Goal: Task Accomplishment & Management: Manage account settings

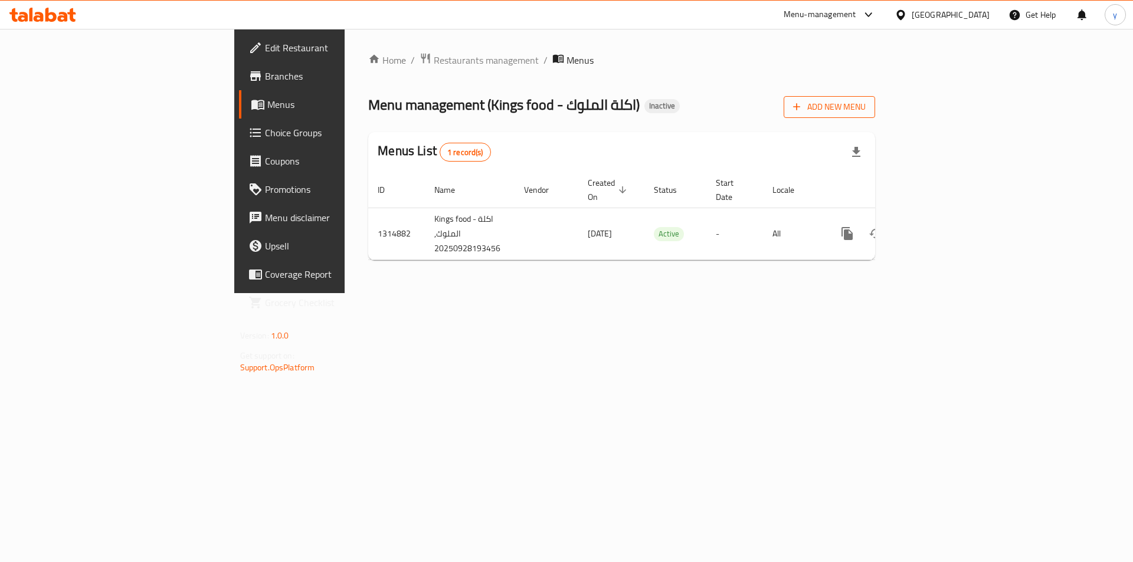
click at [866, 100] on span "Add New Menu" at bounding box center [829, 107] width 73 height 15
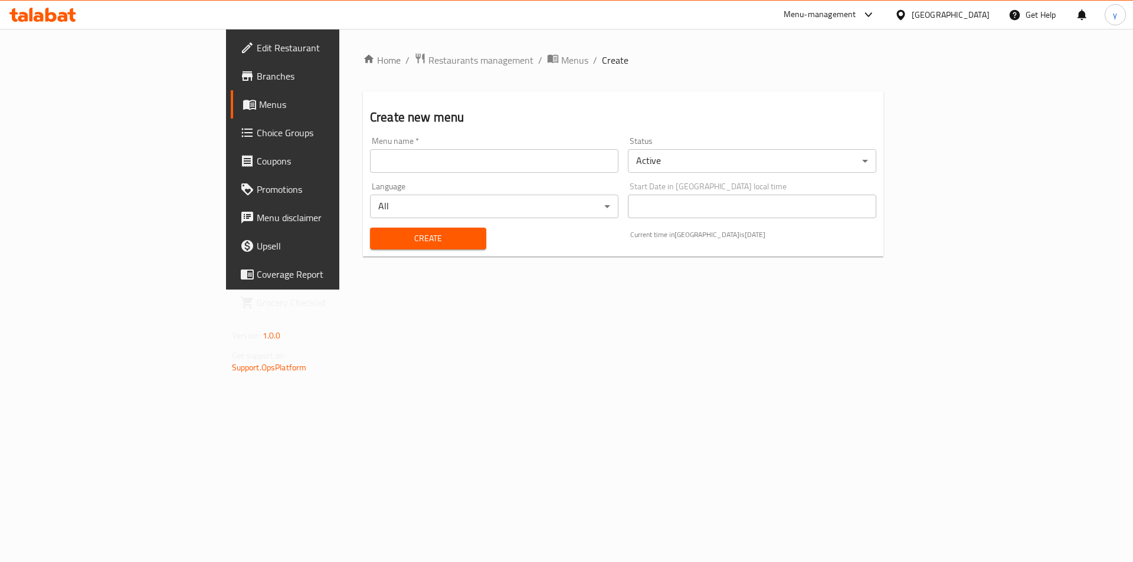
click at [374, 165] on input "text" at bounding box center [494, 161] width 248 height 24
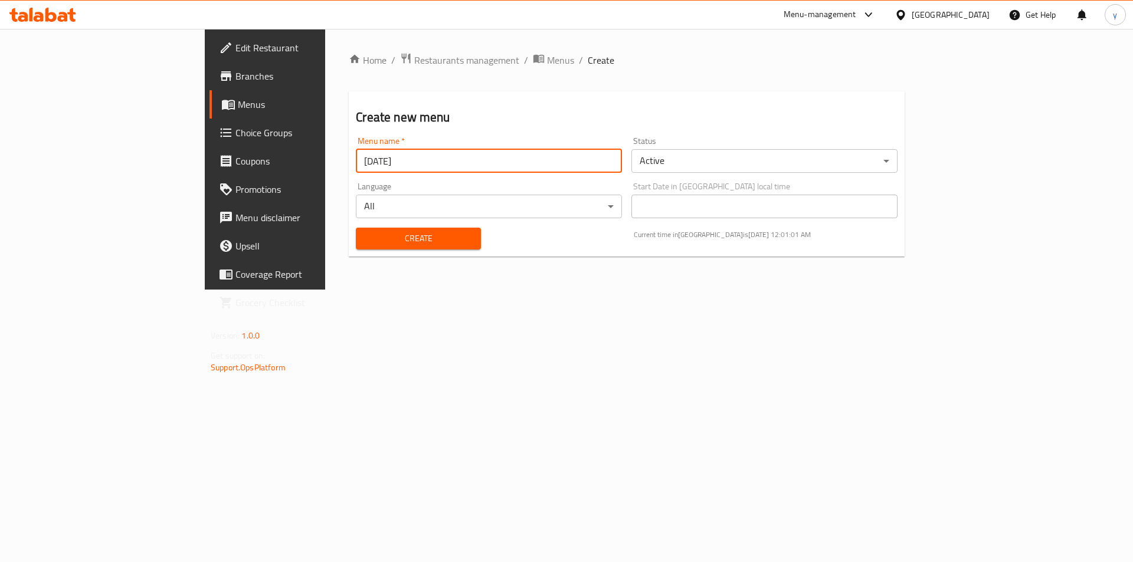
type input "[DATE]"
click at [365, 245] on span "Create" at bounding box center [418, 238] width 106 height 15
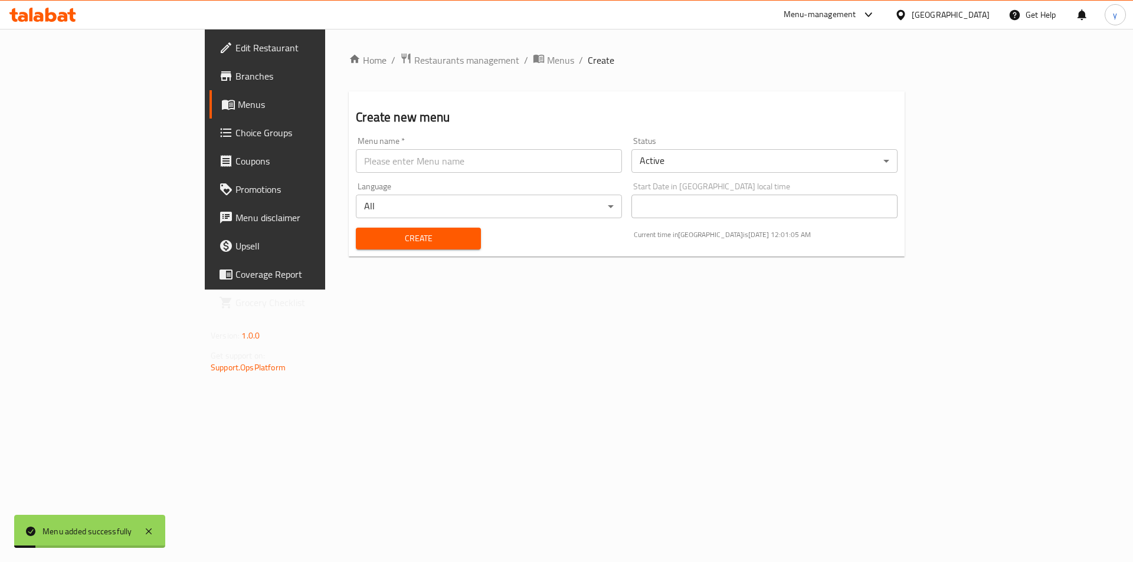
click at [238, 110] on span "Menus" at bounding box center [311, 104] width 147 height 14
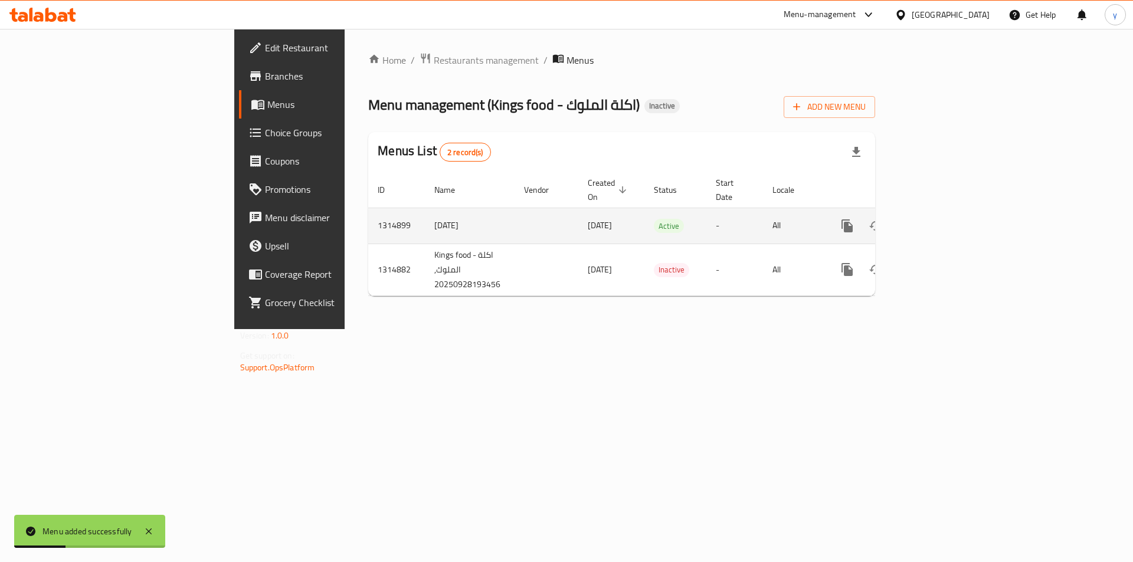
click at [939, 219] on icon "enhanced table" at bounding box center [932, 226] width 14 height 14
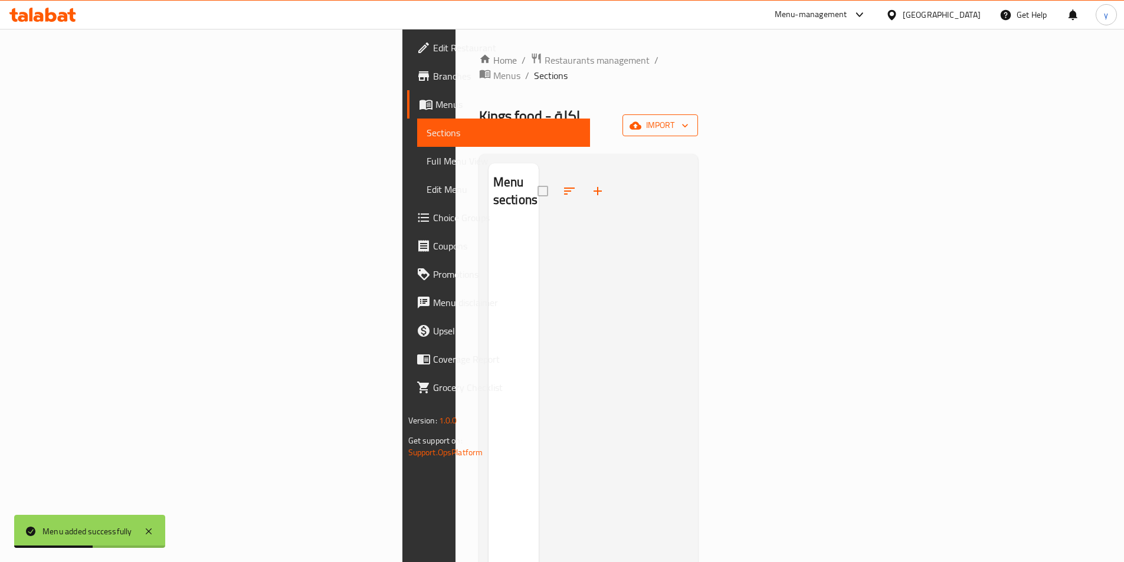
click at [689, 118] on span "import" at bounding box center [660, 125] width 57 height 15
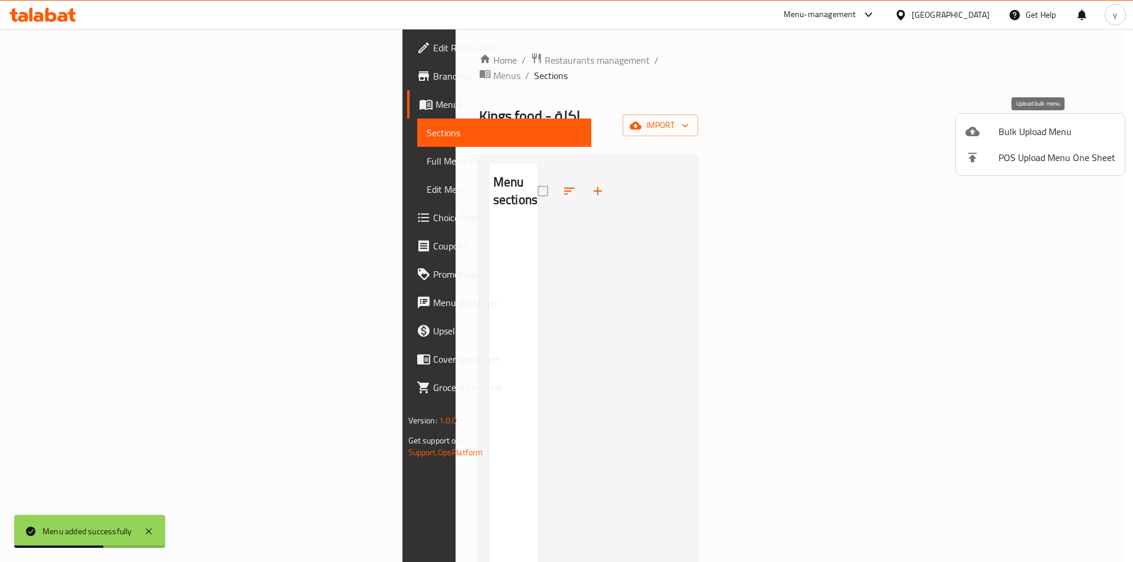
click at [987, 132] on div at bounding box center [981, 132] width 33 height 14
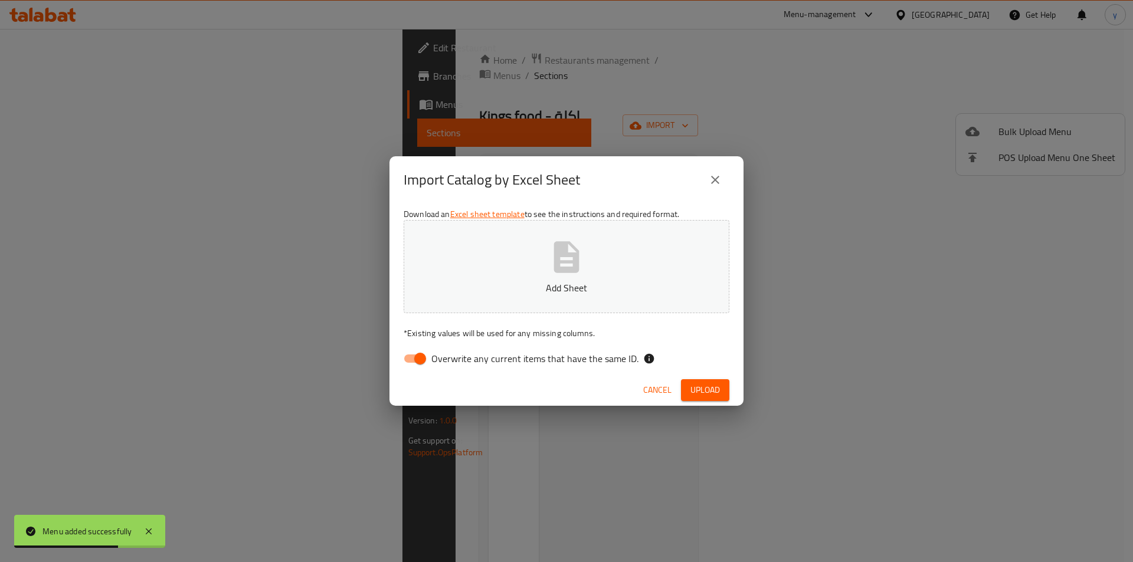
click at [414, 362] on input "Overwrite any current items that have the same ID." at bounding box center [420, 359] width 67 height 22
checkbox input "false"
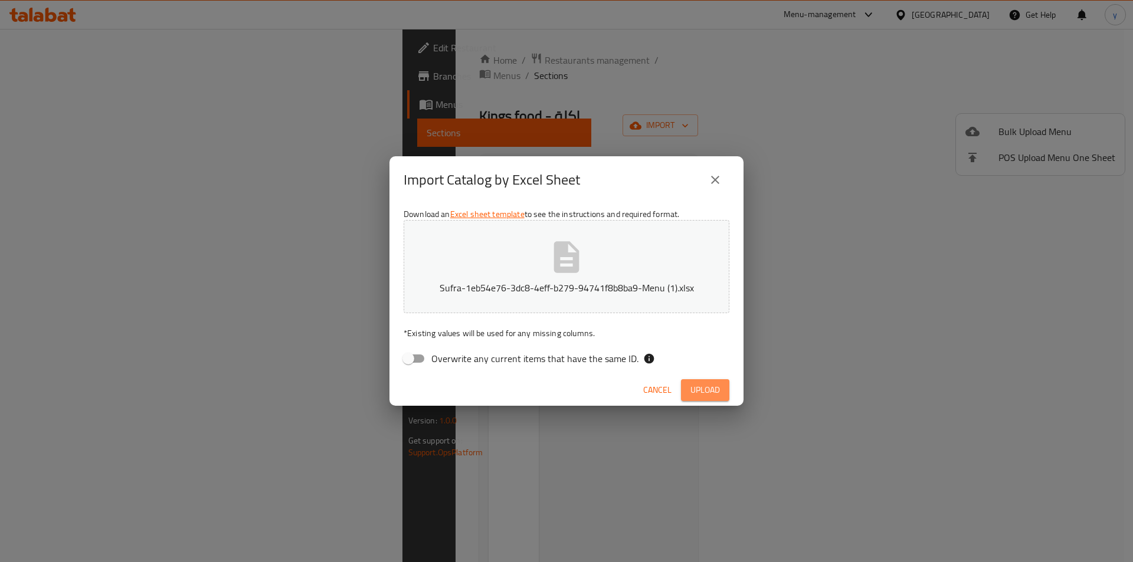
click at [706, 388] on span "Upload" at bounding box center [705, 390] width 30 height 15
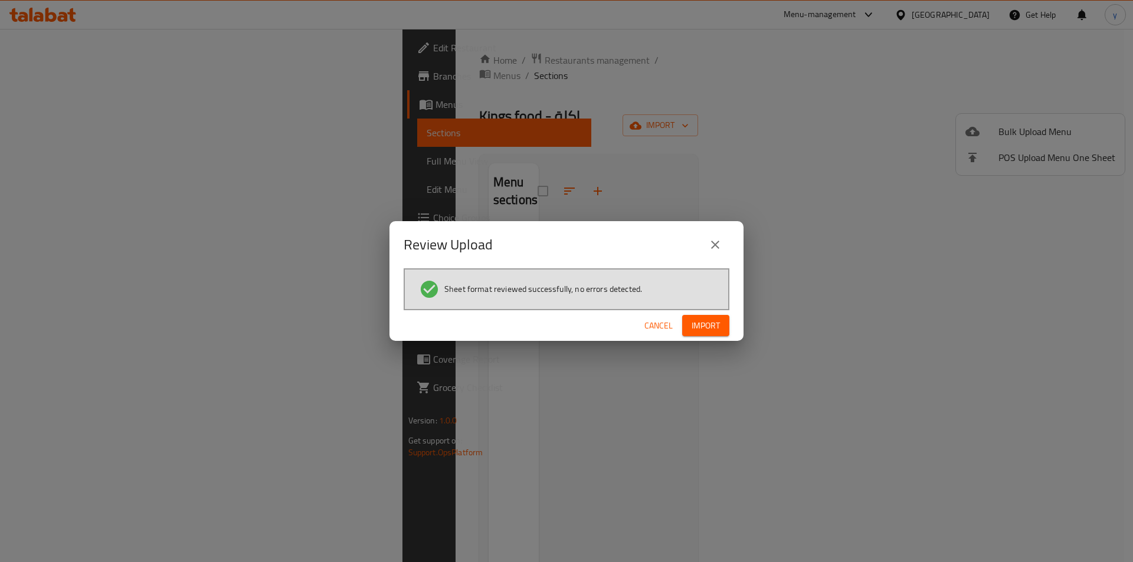
click at [706, 326] on span "Import" at bounding box center [706, 326] width 28 height 15
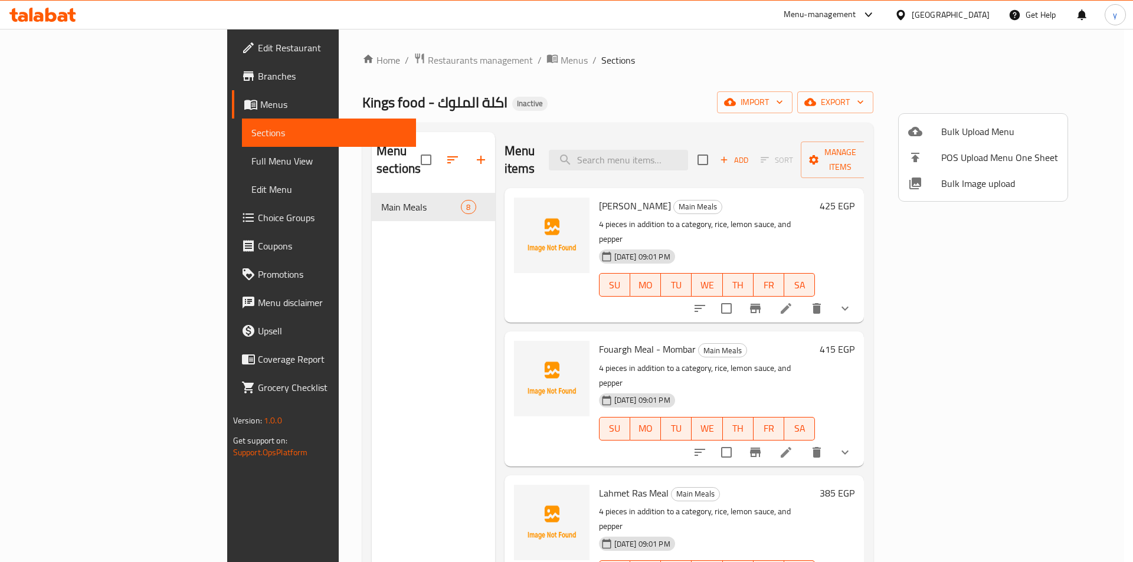
click at [66, 215] on div at bounding box center [566, 281] width 1133 height 562
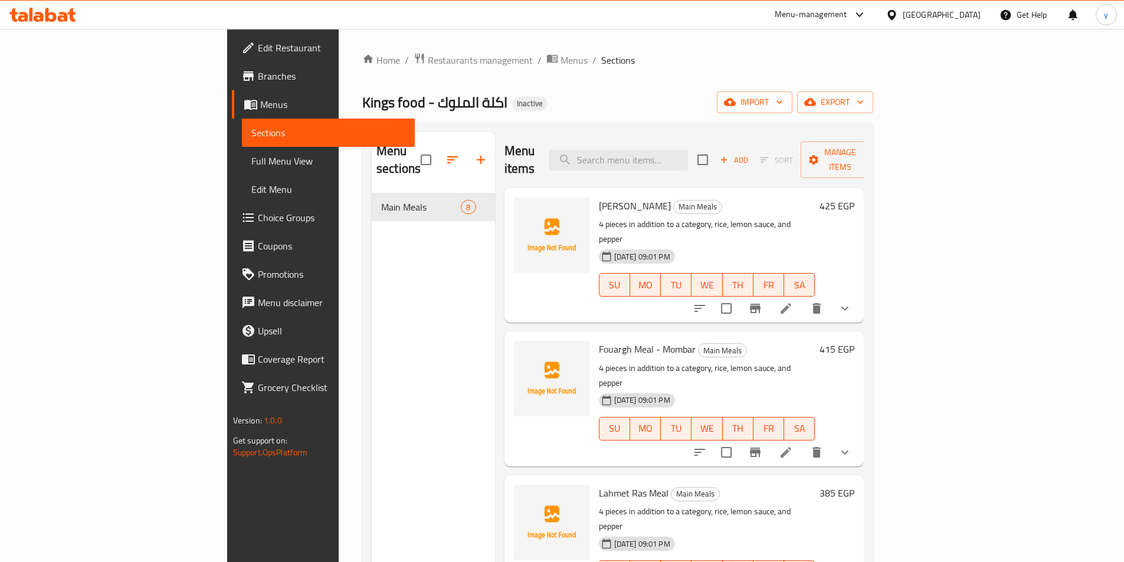
click at [258, 215] on span "Choice Groups" at bounding box center [332, 218] width 148 height 14
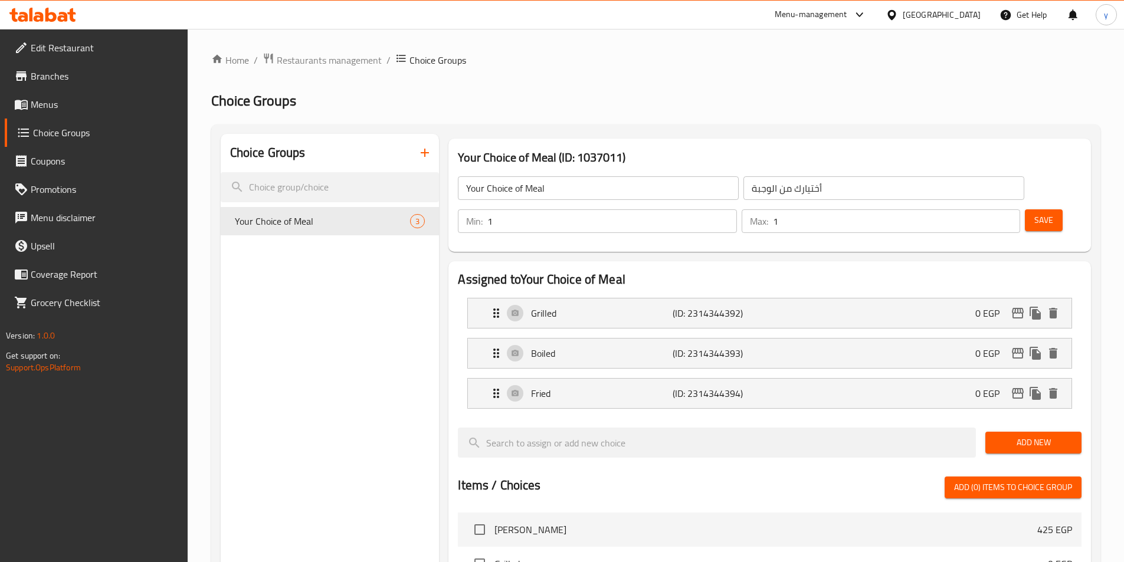
click at [427, 162] on button "button" at bounding box center [425, 153] width 28 height 28
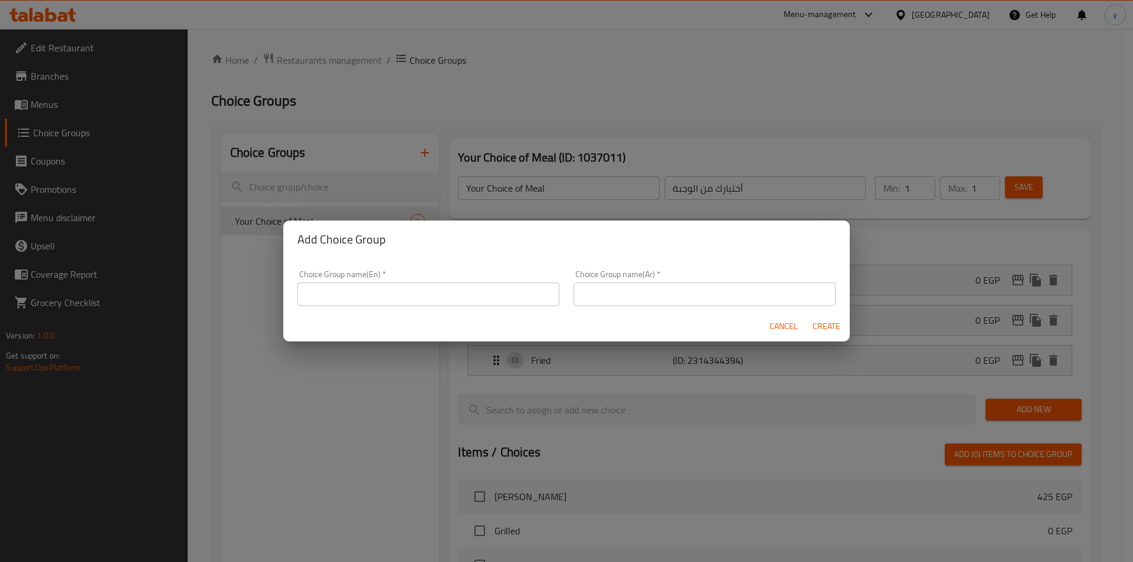
click at [429, 286] on input "text" at bounding box center [428, 295] width 262 height 24
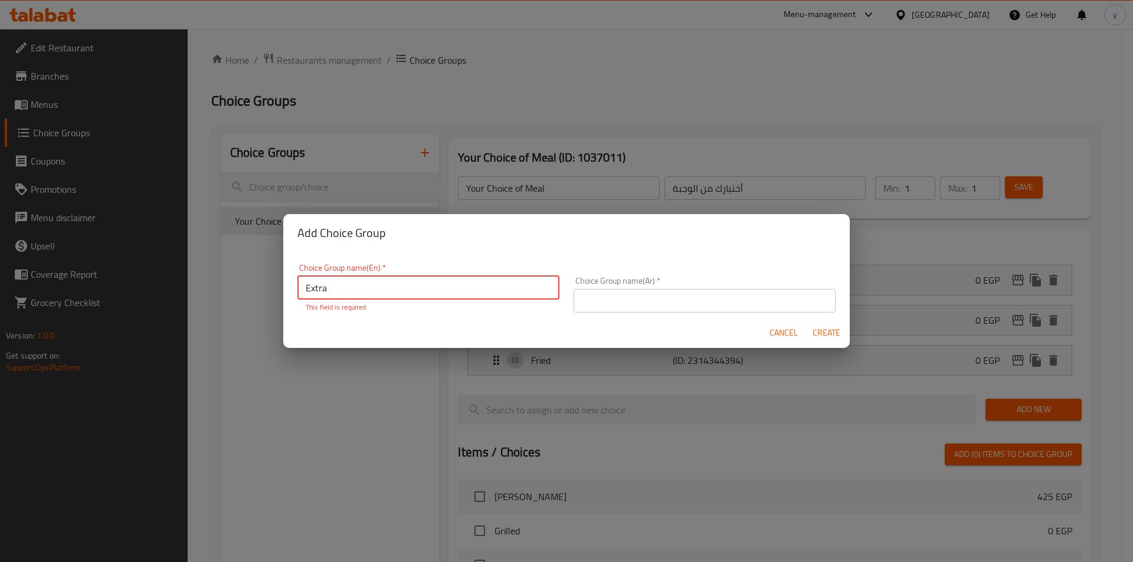
type input "Extra"
click at [623, 296] on input "text" at bounding box center [705, 301] width 262 height 24
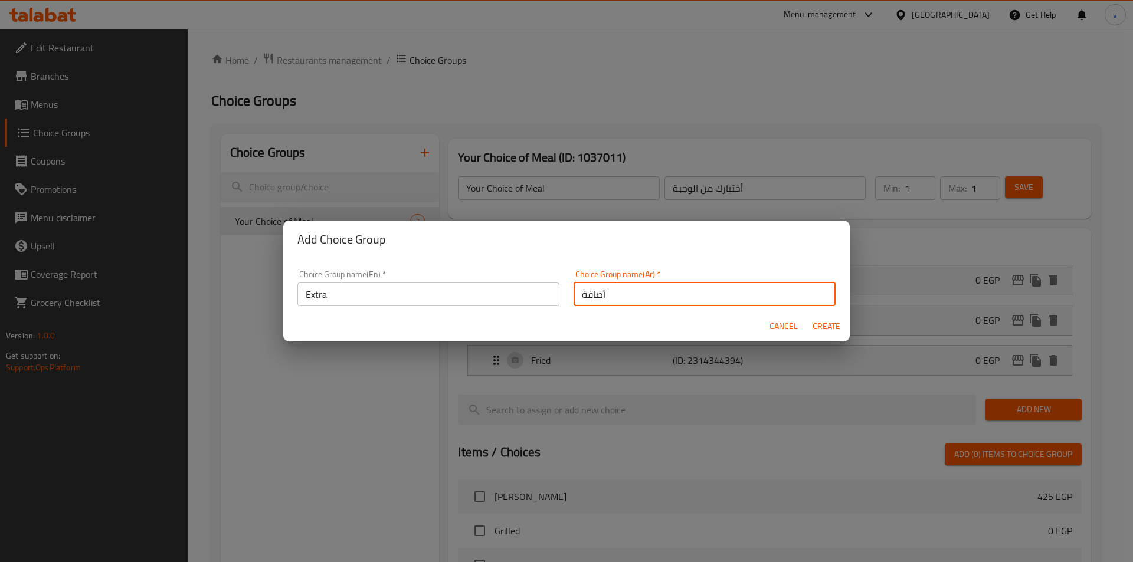
type input "أضافة"
click at [817, 329] on span "Create" at bounding box center [826, 326] width 28 height 15
type input "Extra"
type input "أضافة"
type input "0"
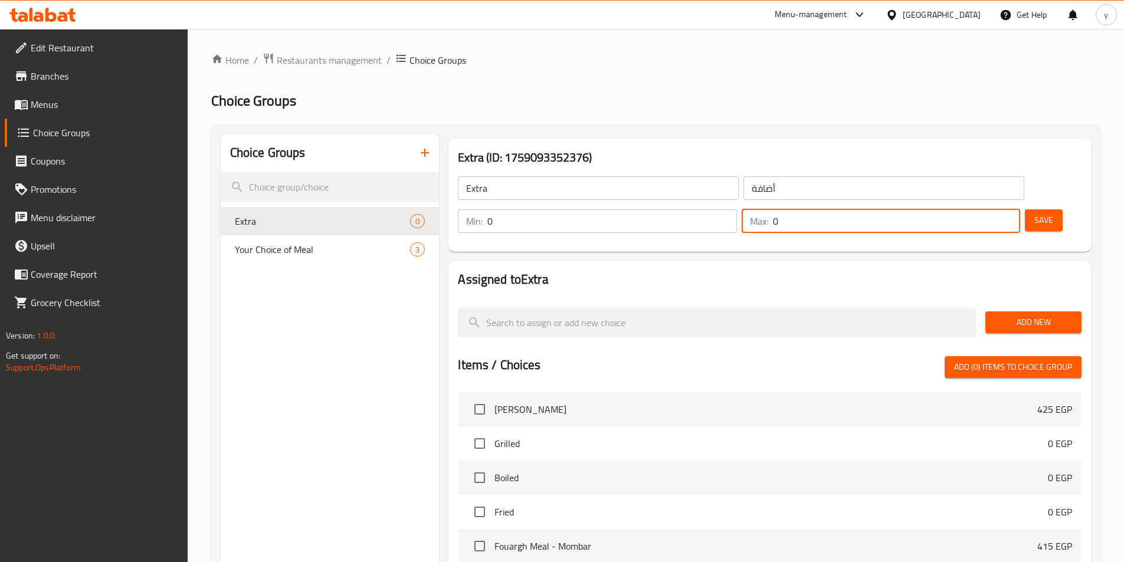
drag, startPoint x: 980, startPoint y: 192, endPoint x: 973, endPoint y: 194, distance: 7.3
click at [973, 209] on input "0" at bounding box center [896, 221] width 247 height 24
type input "1"
click at [1036, 315] on span "Add New" at bounding box center [1033, 322] width 77 height 15
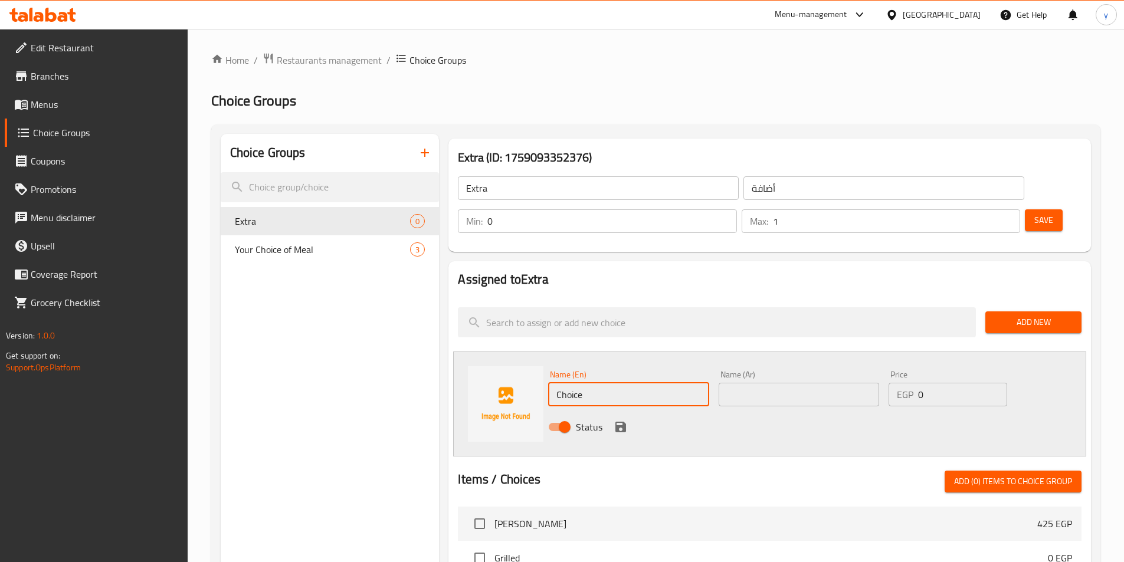
drag, startPoint x: 627, startPoint y: 364, endPoint x: 548, endPoint y: 368, distance: 78.6
click at [548, 383] on input "Choice" at bounding box center [628, 395] width 161 height 24
type input "With Soup"
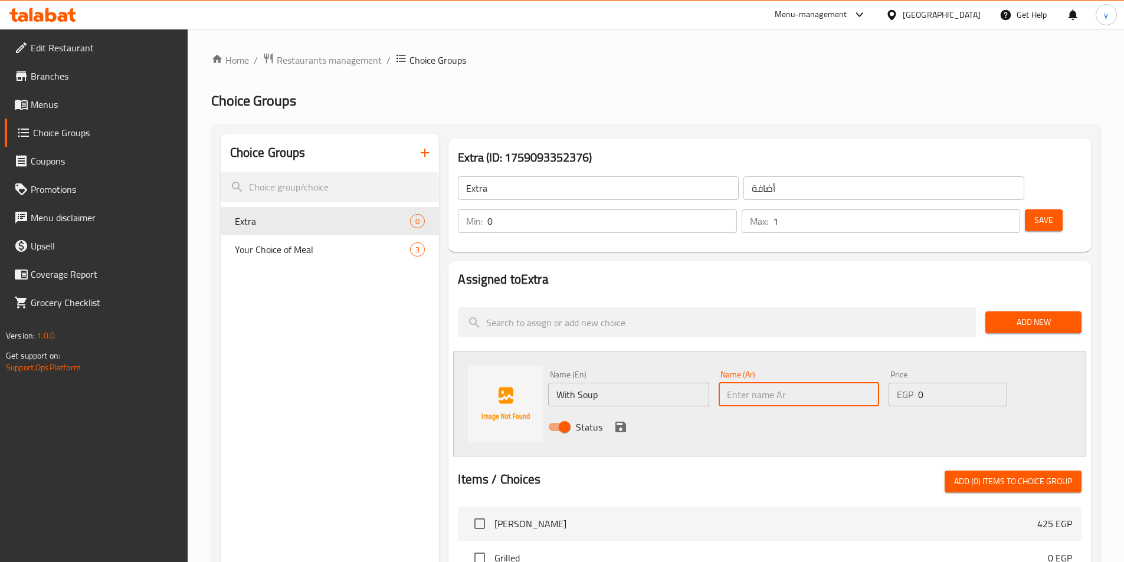
click at [746, 383] on input "text" at bounding box center [799, 395] width 161 height 24
type input "مع شوربة"
drag, startPoint x: 942, startPoint y: 362, endPoint x: 916, endPoint y: 370, distance: 27.6
click at [916, 383] on div "EGP 0 Price" at bounding box center [948, 395] width 118 height 24
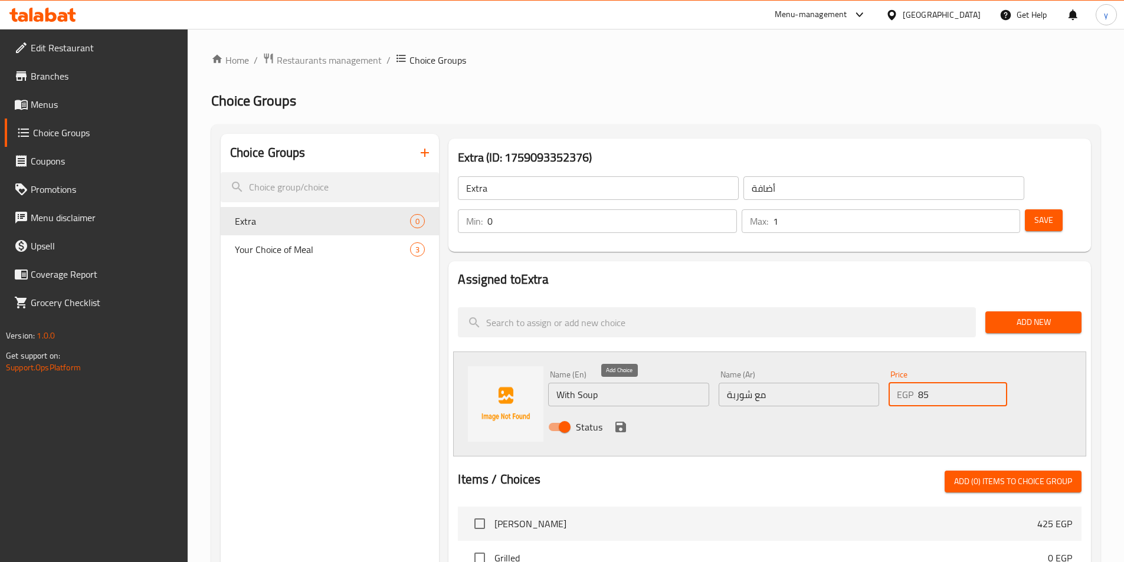
type input "85"
click at [620, 420] on icon "save" at bounding box center [621, 427] width 14 height 14
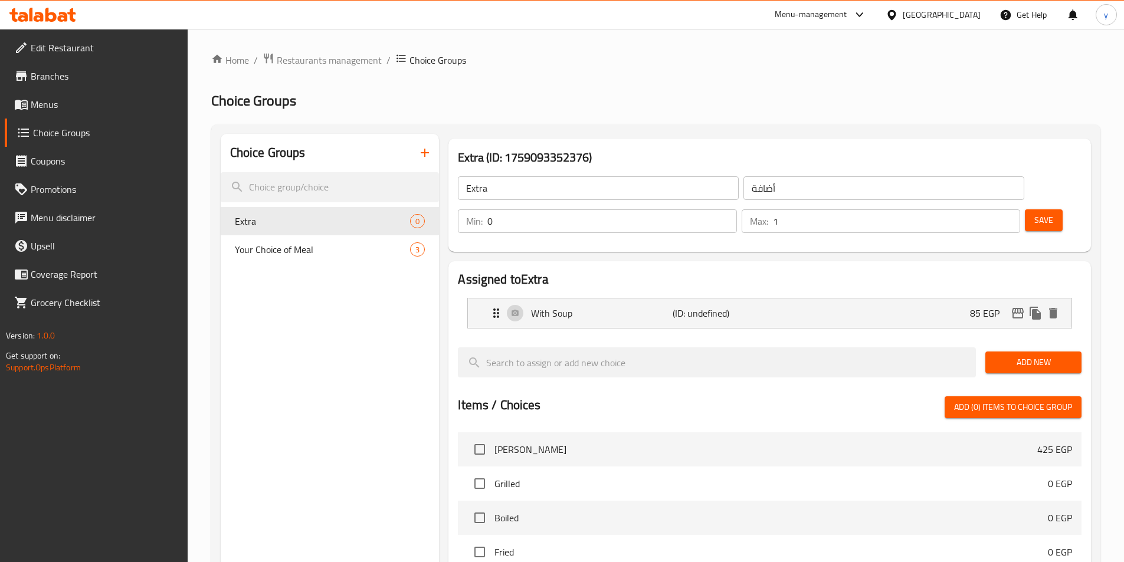
click at [1026, 209] on button "Save" at bounding box center [1044, 220] width 38 height 22
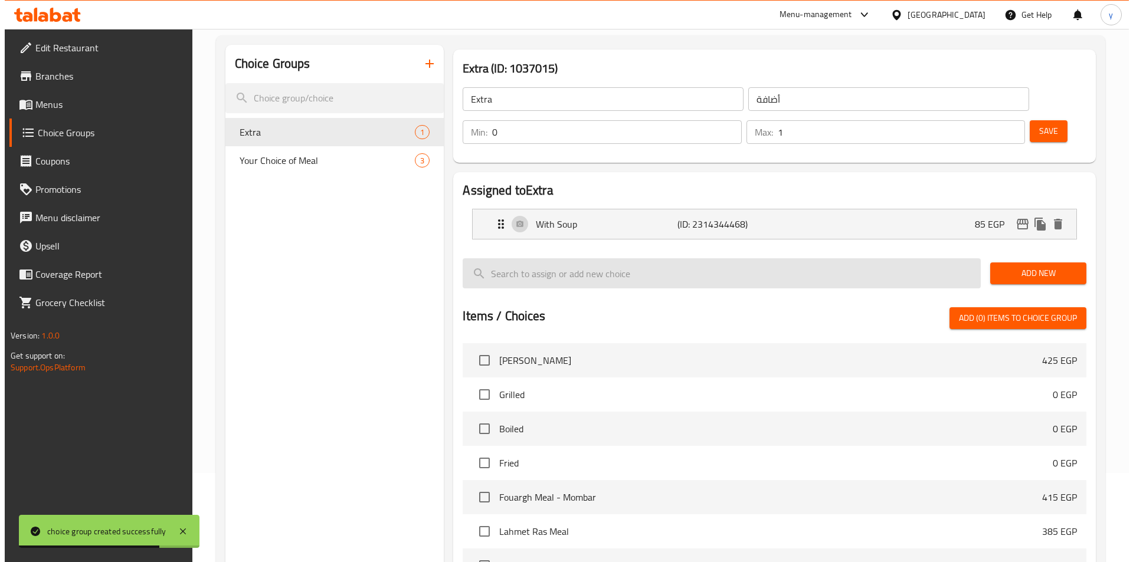
scroll to position [295, 0]
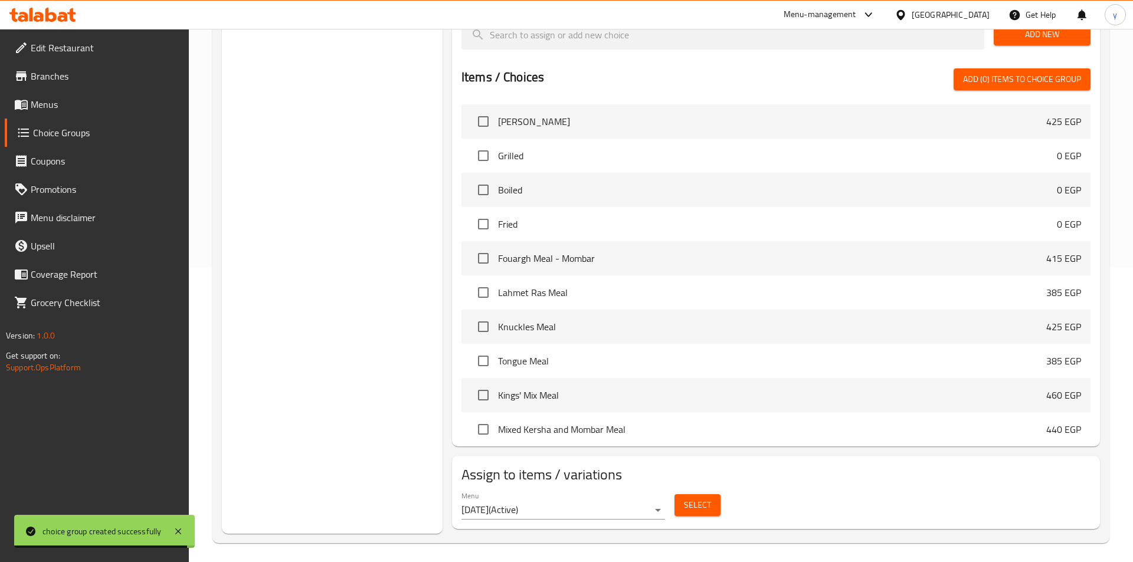
click at [653, 267] on body "choice group created successfully ​ Menu-management [GEOGRAPHIC_DATA] Get Help …" at bounding box center [566, 0] width 1133 height 533
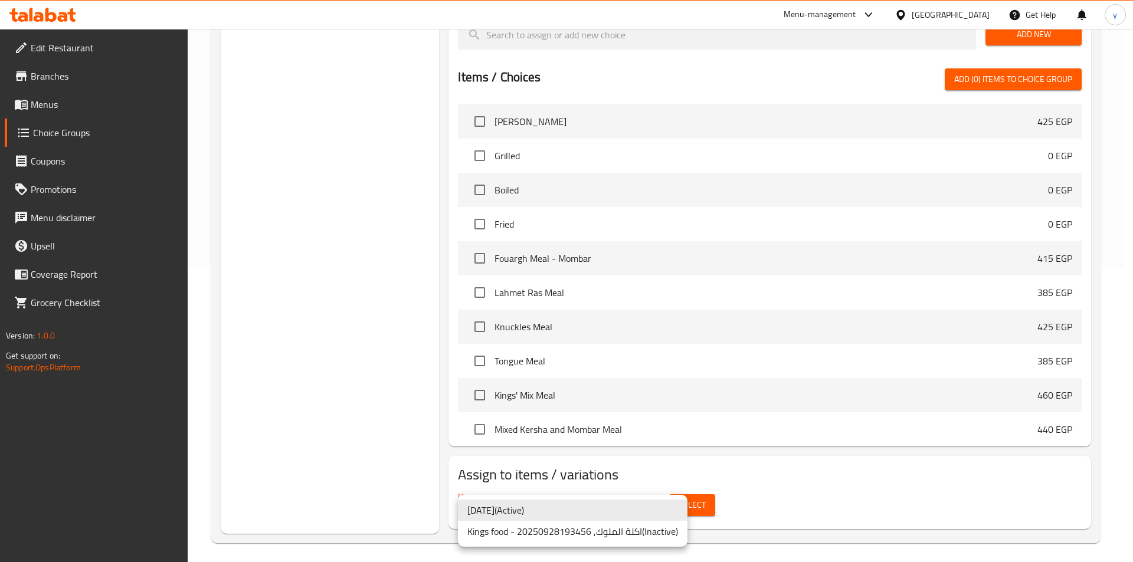
click at [768, 507] on div at bounding box center [566, 281] width 1133 height 562
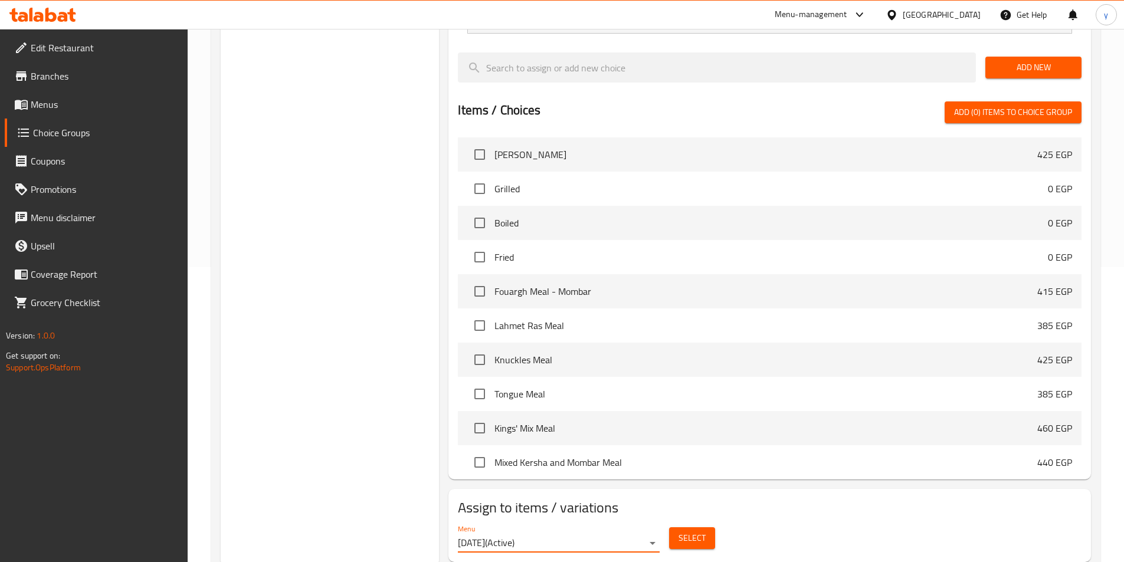
click at [688, 531] on span "Select" at bounding box center [692, 538] width 27 height 15
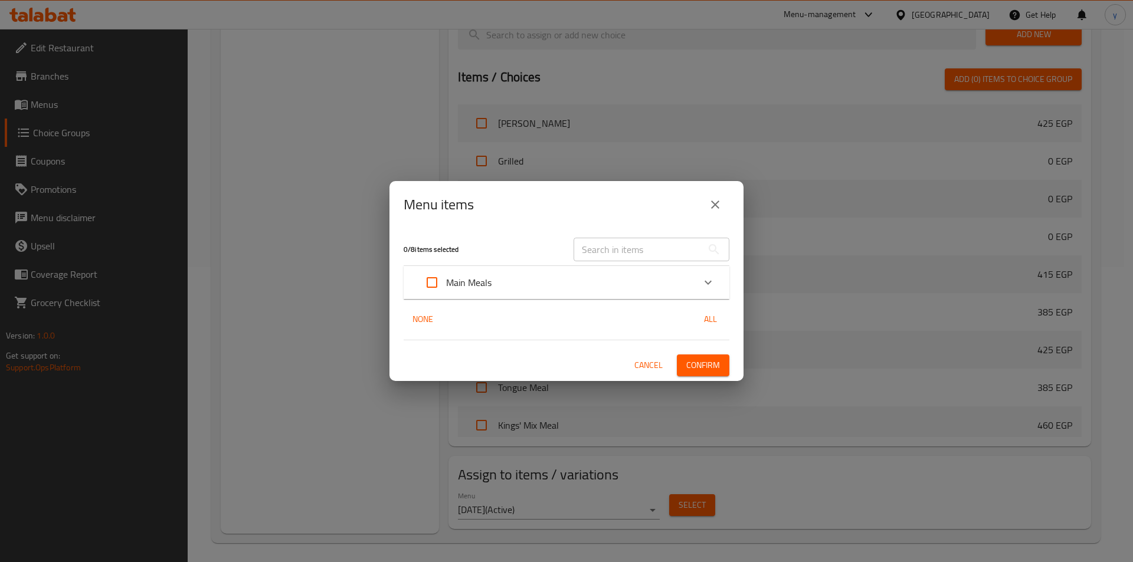
click at [433, 284] on input "Expand" at bounding box center [432, 282] width 28 height 28
checkbox input "true"
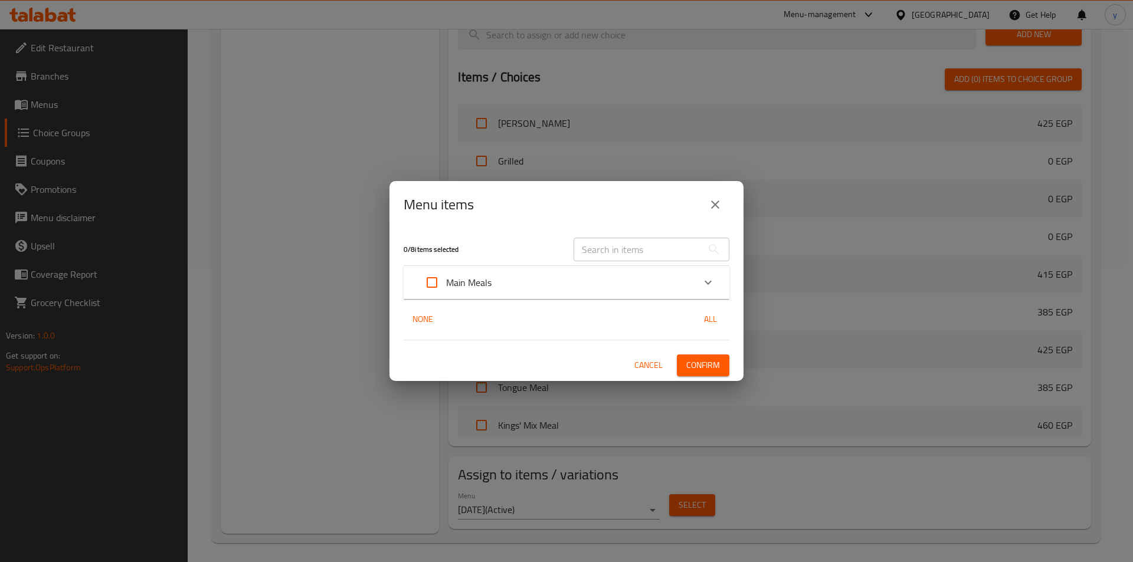
checkbox input "true"
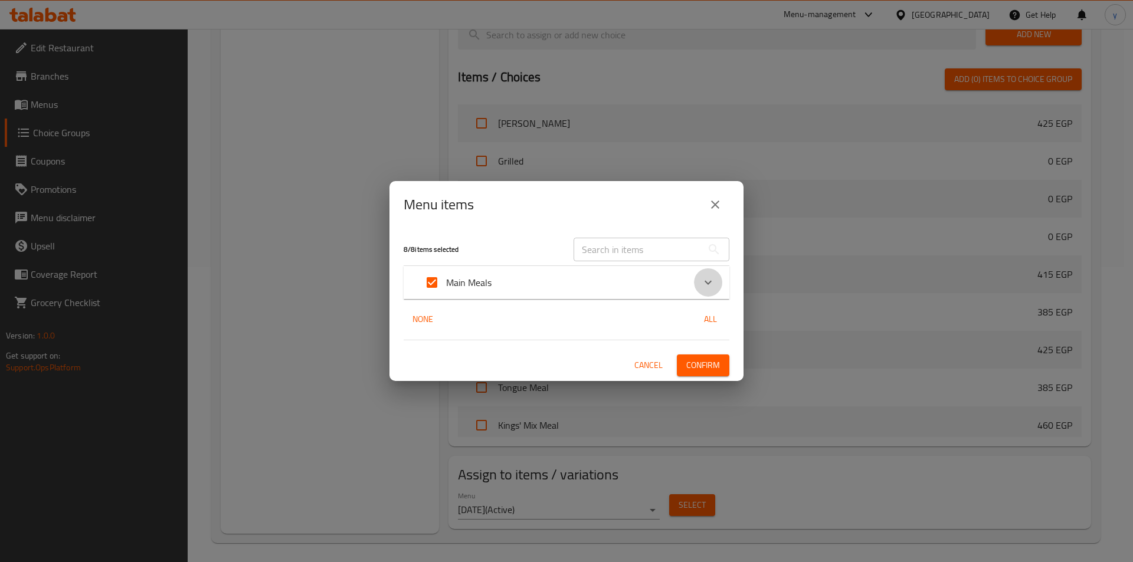
click at [704, 284] on icon "Expand" at bounding box center [708, 283] width 14 height 14
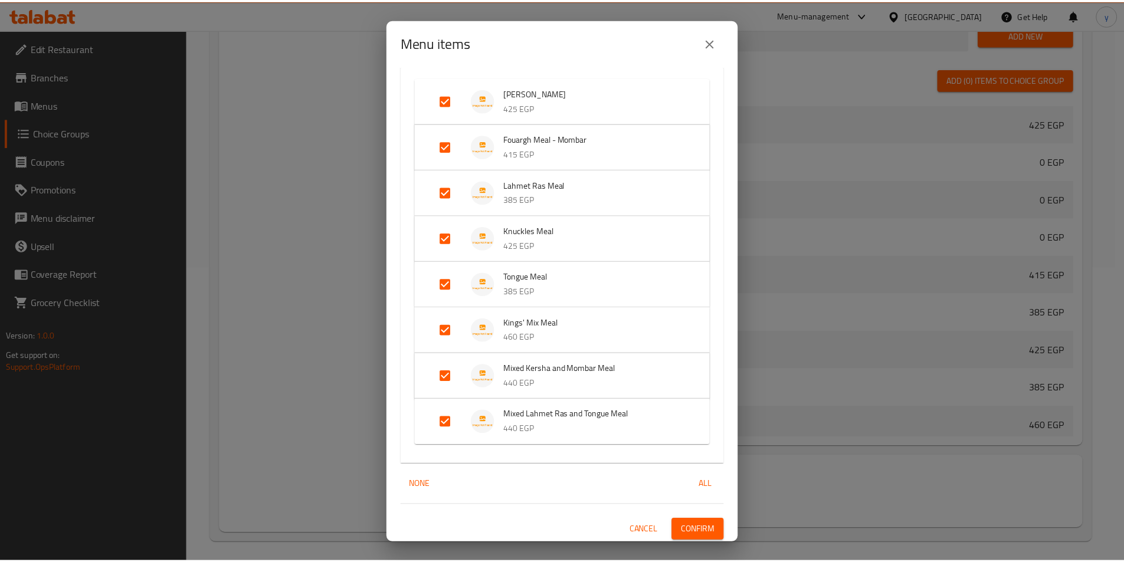
scroll to position [86, 0]
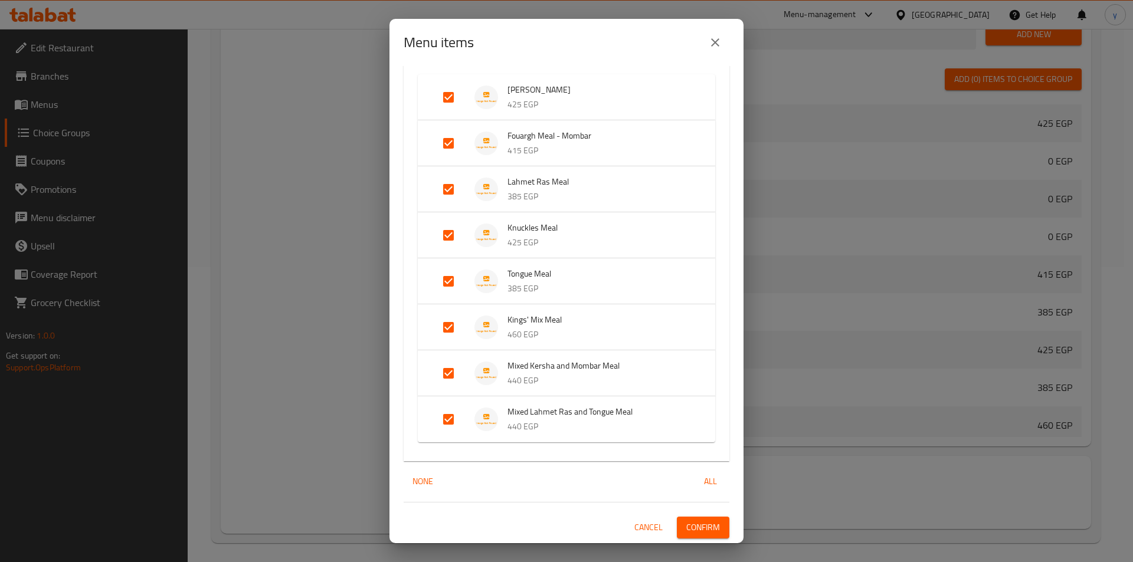
click at [706, 40] on button "close" at bounding box center [715, 42] width 28 height 28
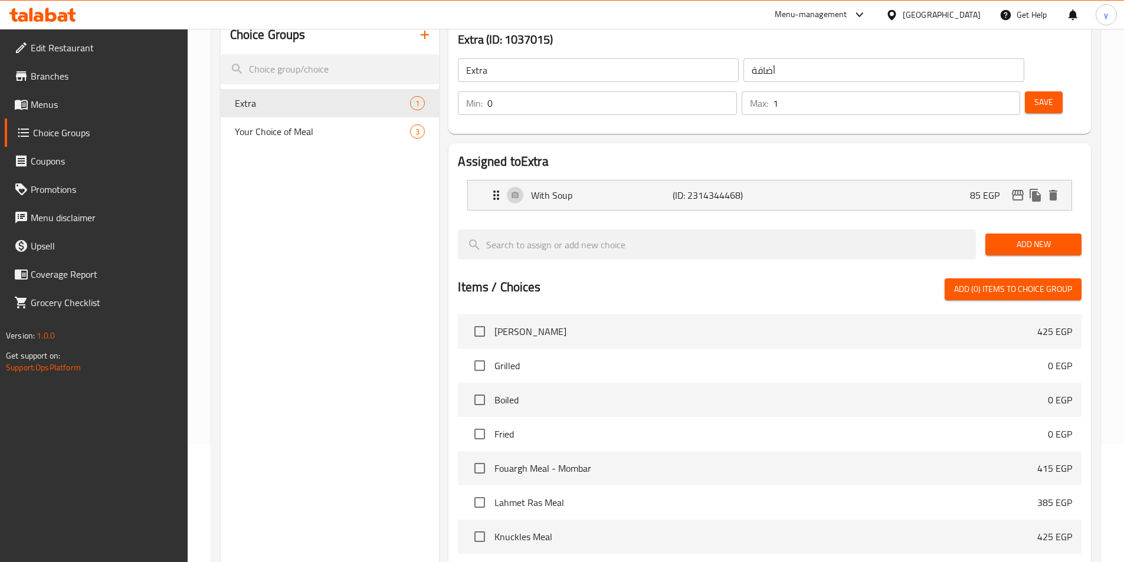
scroll to position [0, 0]
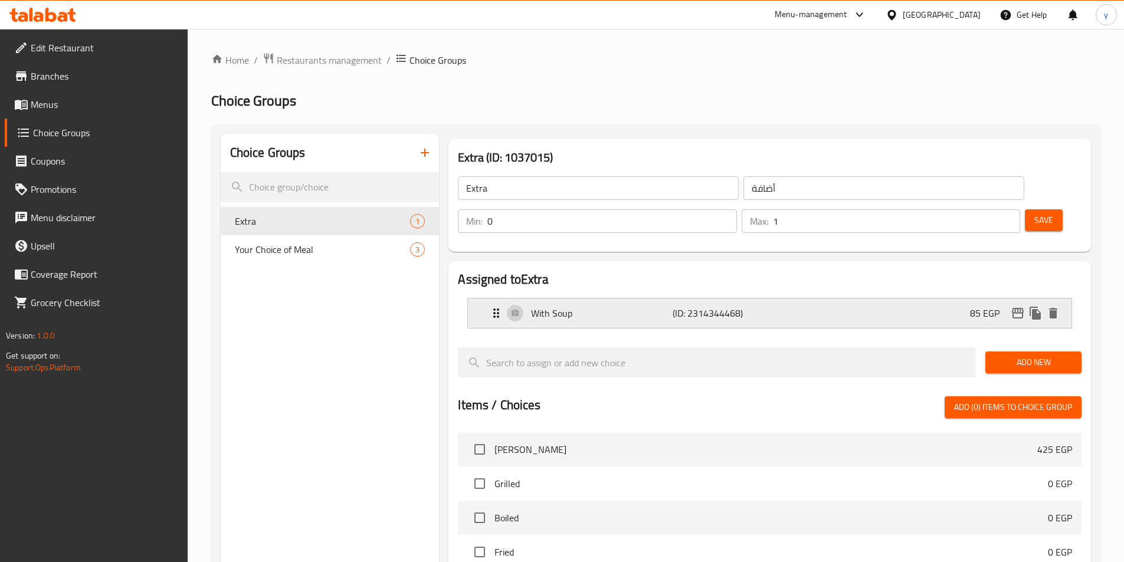
click at [490, 306] on icon "Expand" at bounding box center [496, 313] width 14 height 14
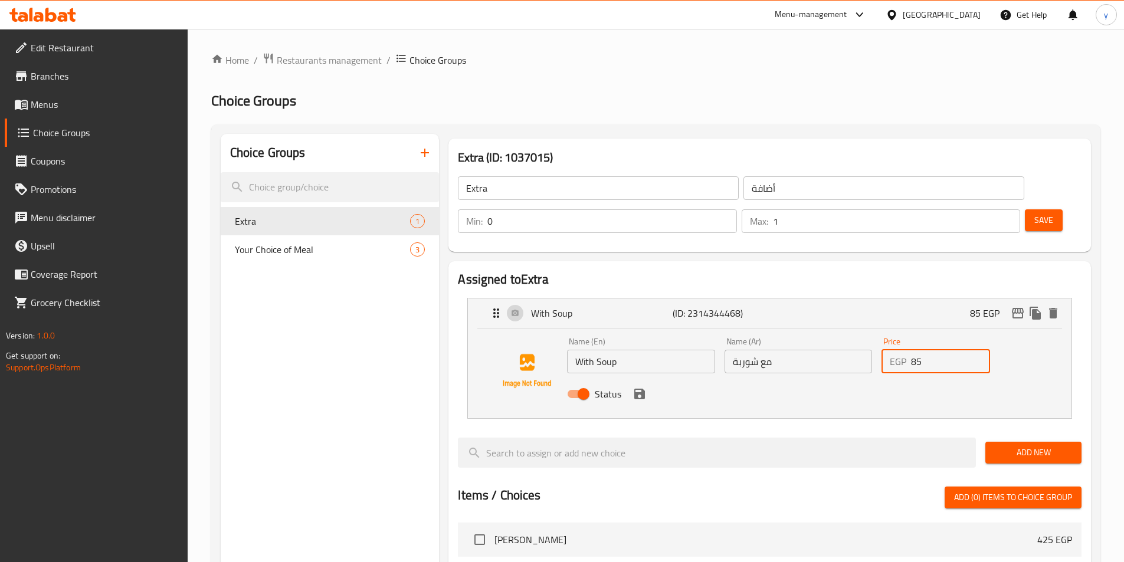
drag, startPoint x: 929, startPoint y: 333, endPoint x: 898, endPoint y: 333, distance: 31.9
click at [898, 350] on div "EGP 85 Price" at bounding box center [936, 362] width 109 height 24
type input "50"
click at [638, 387] on icon "save" at bounding box center [640, 394] width 14 height 14
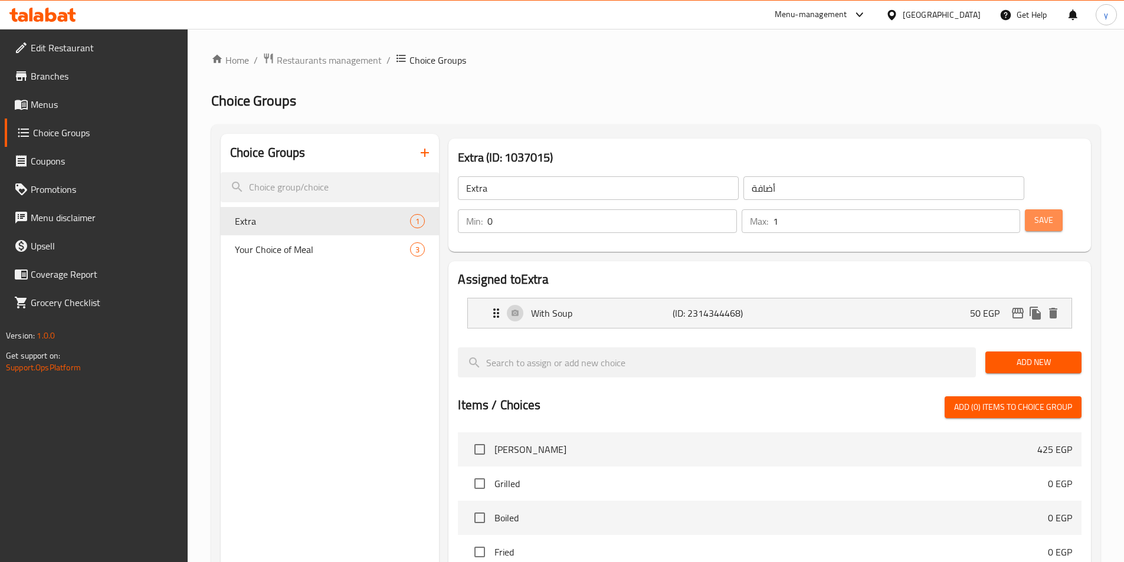
click at [1025, 209] on button "Save" at bounding box center [1044, 220] width 38 height 22
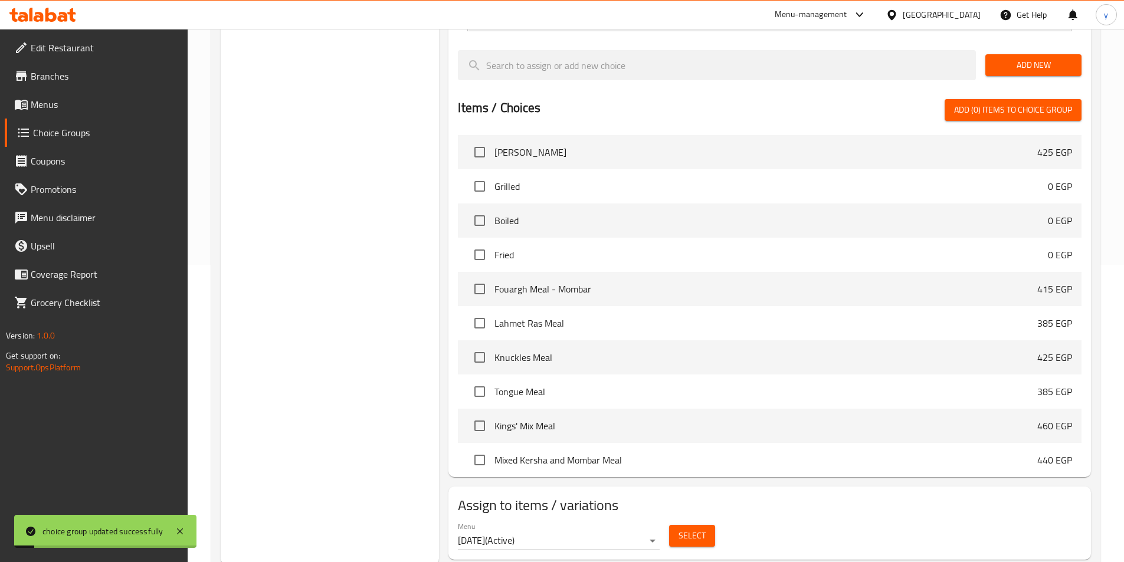
scroll to position [300, 0]
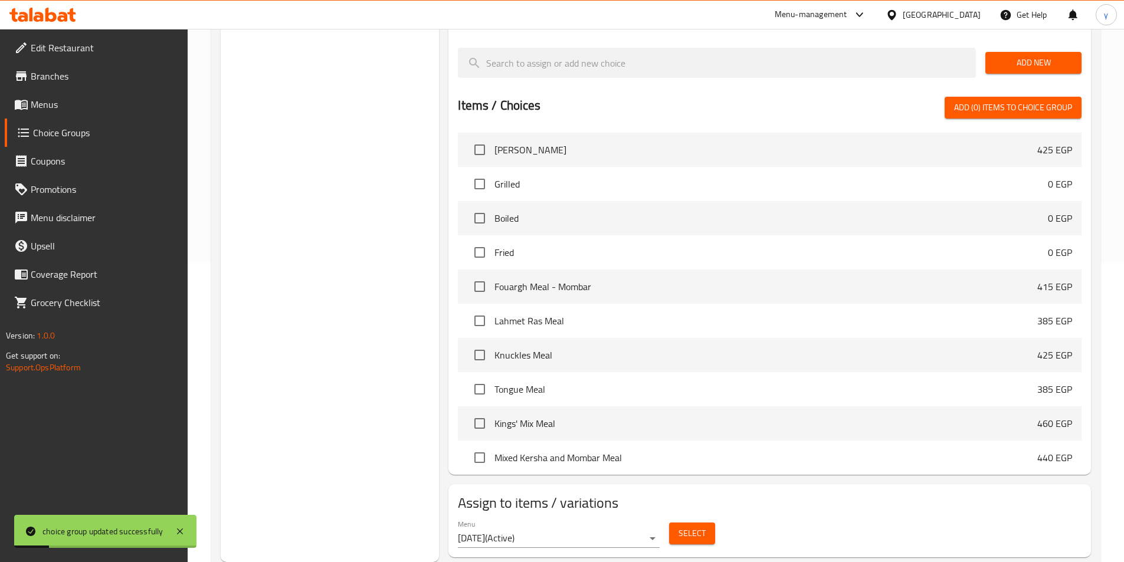
click at [685, 526] on span "Select" at bounding box center [692, 533] width 27 height 15
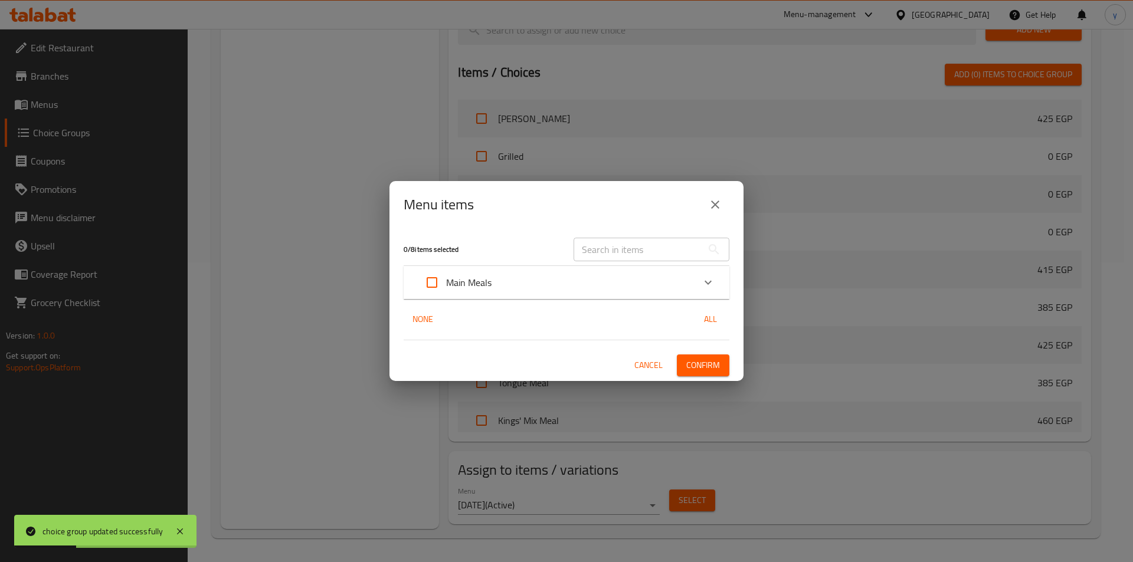
click at [426, 278] on input "Expand" at bounding box center [432, 282] width 28 height 28
checkbox input "true"
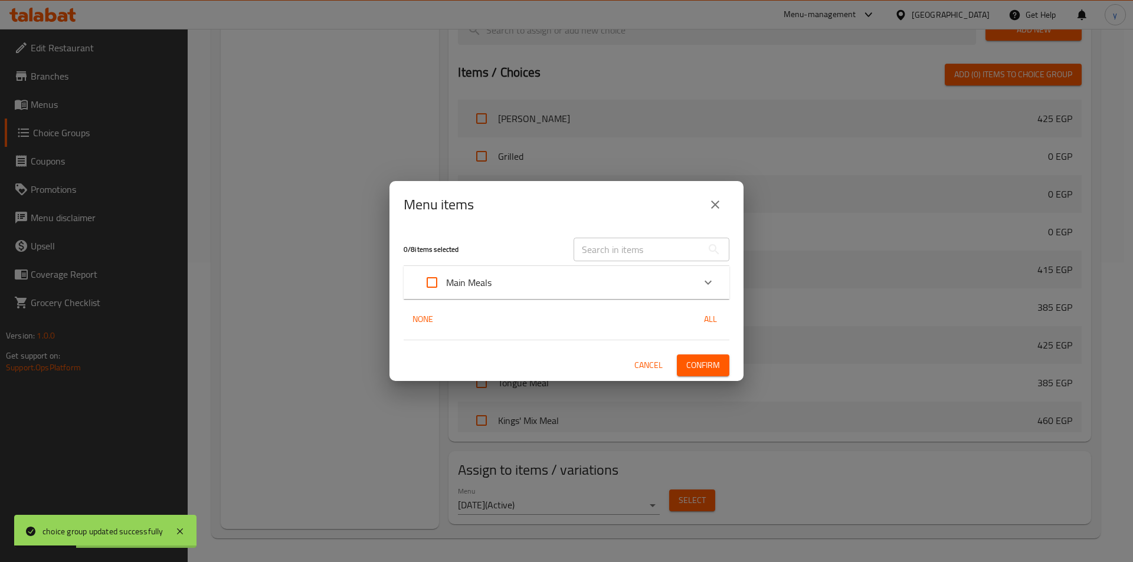
checkbox input "true"
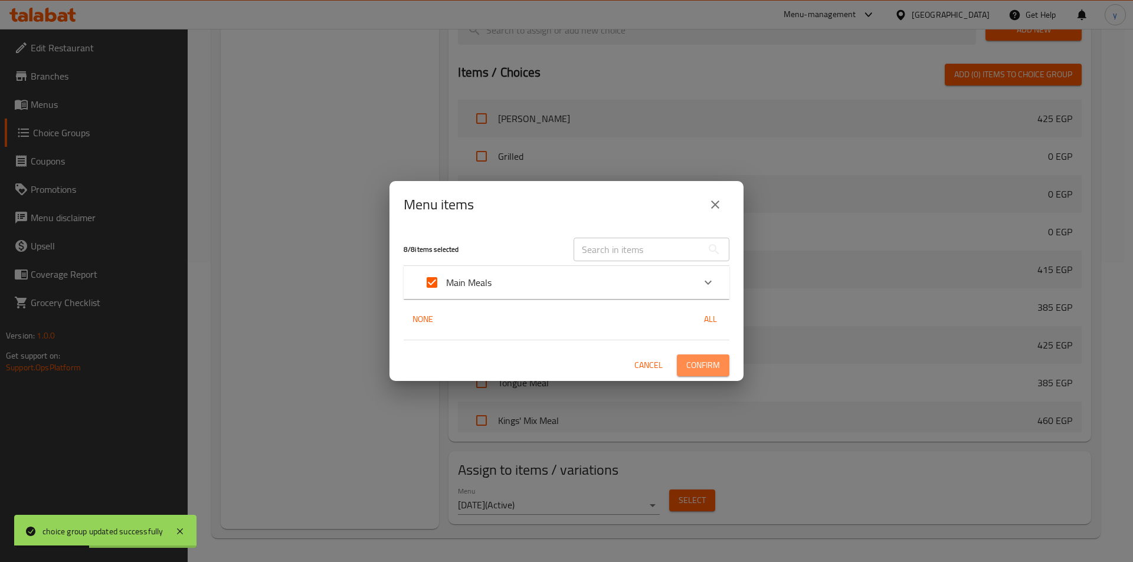
click at [708, 367] on span "Confirm" at bounding box center [703, 365] width 34 height 15
